Goal: Book appointment/travel/reservation

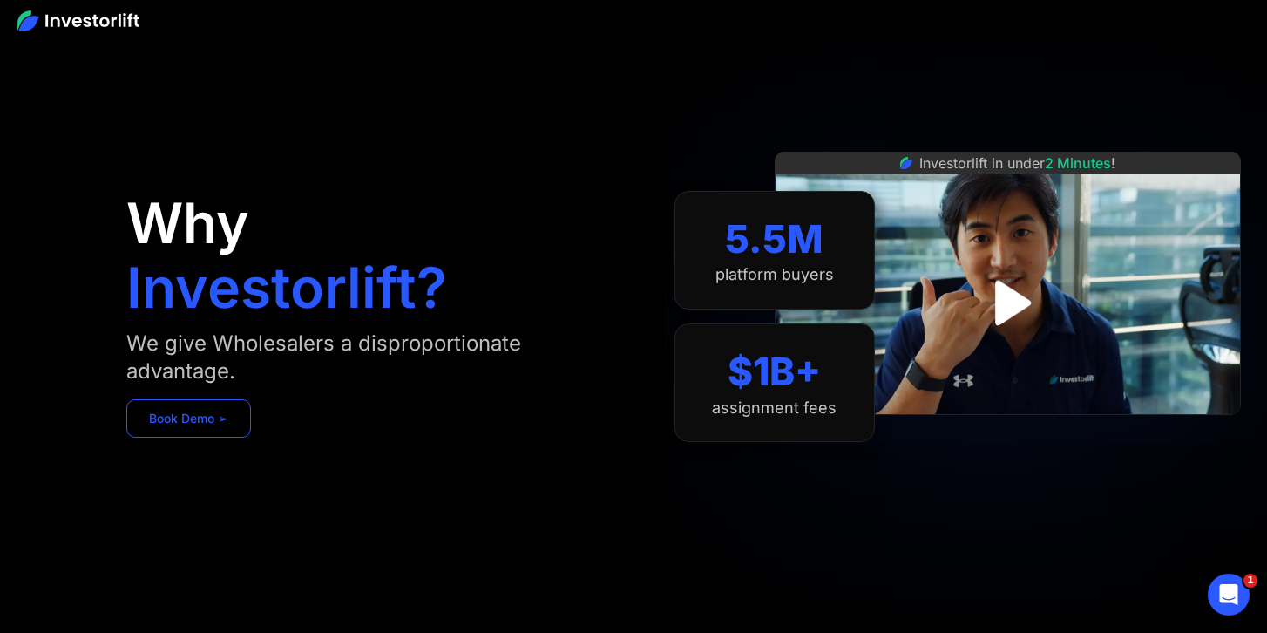
click at [195, 428] on link "Book Demo ➢" at bounding box center [188, 418] width 125 height 38
